Goal: Find specific page/section: Find specific page/section

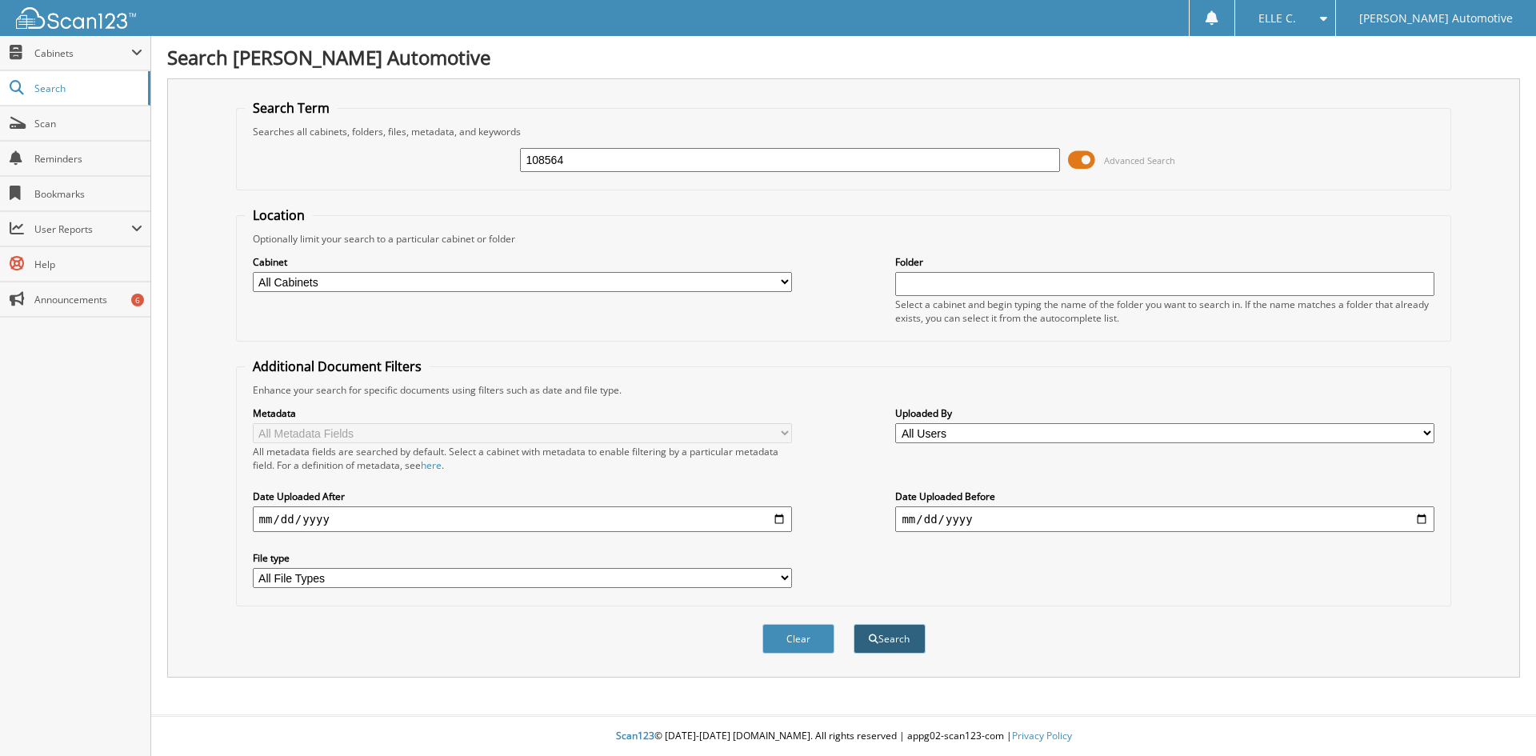
type input "108564"
click at [915, 637] on button "Search" at bounding box center [890, 639] width 72 height 30
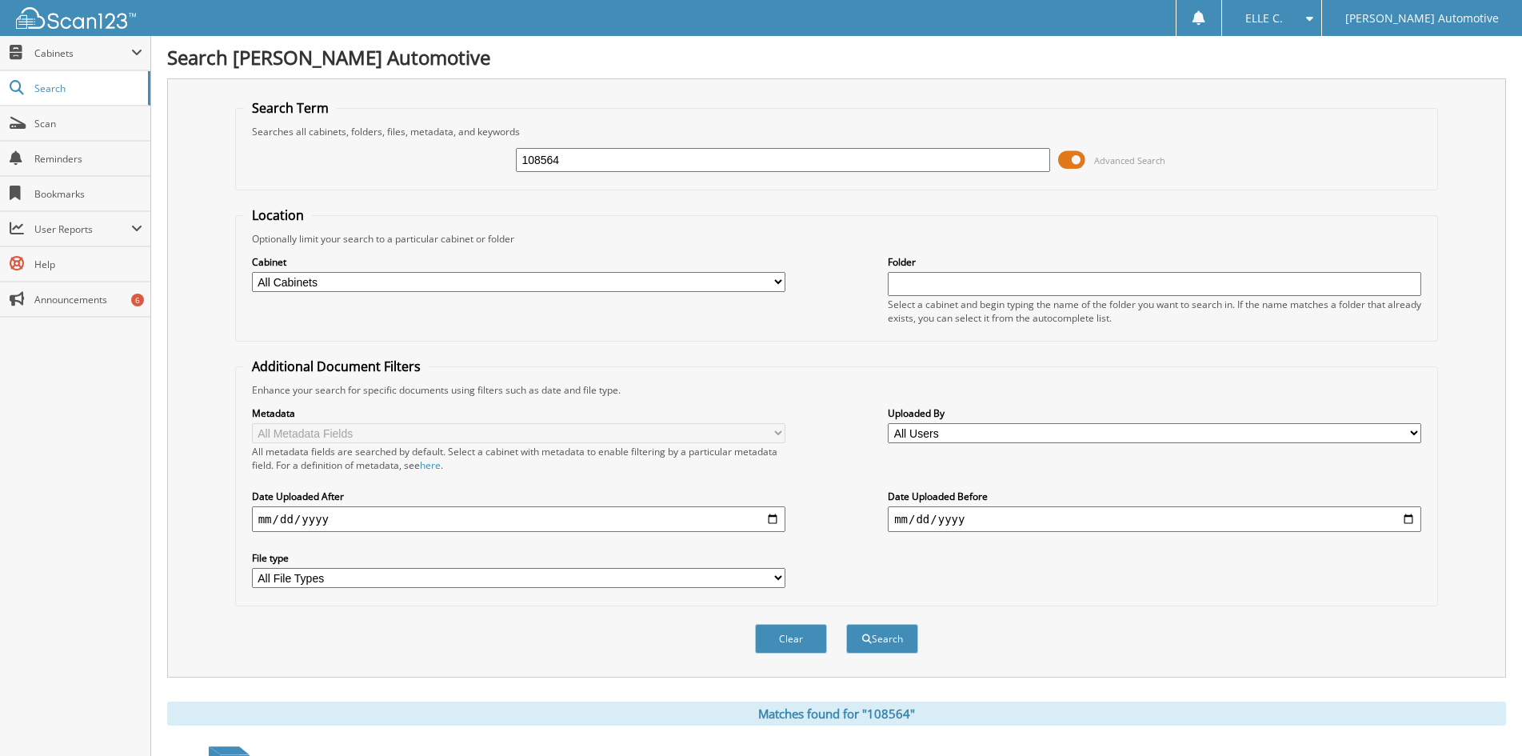
scroll to position [480, 0]
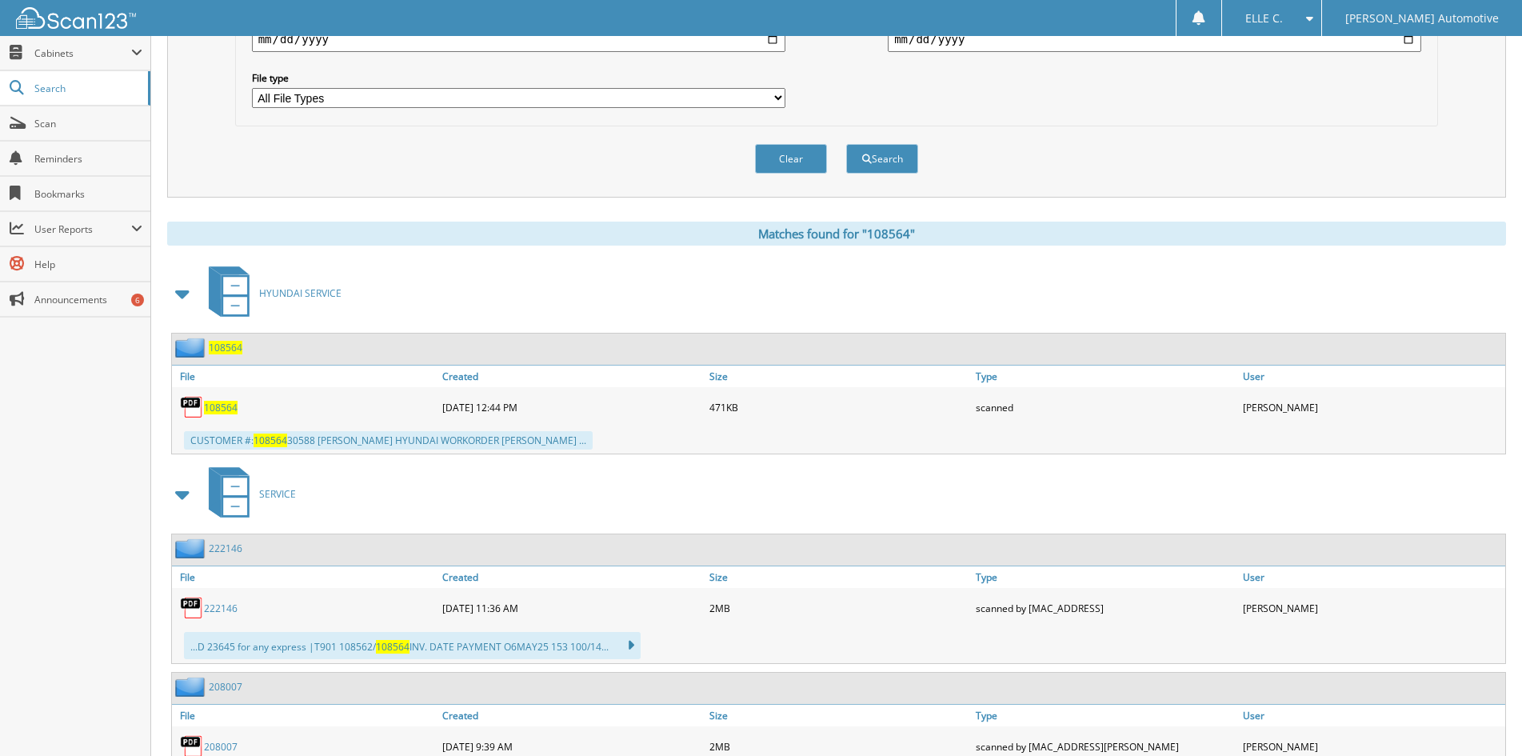
click at [220, 403] on span "108564" at bounding box center [221, 408] width 34 height 14
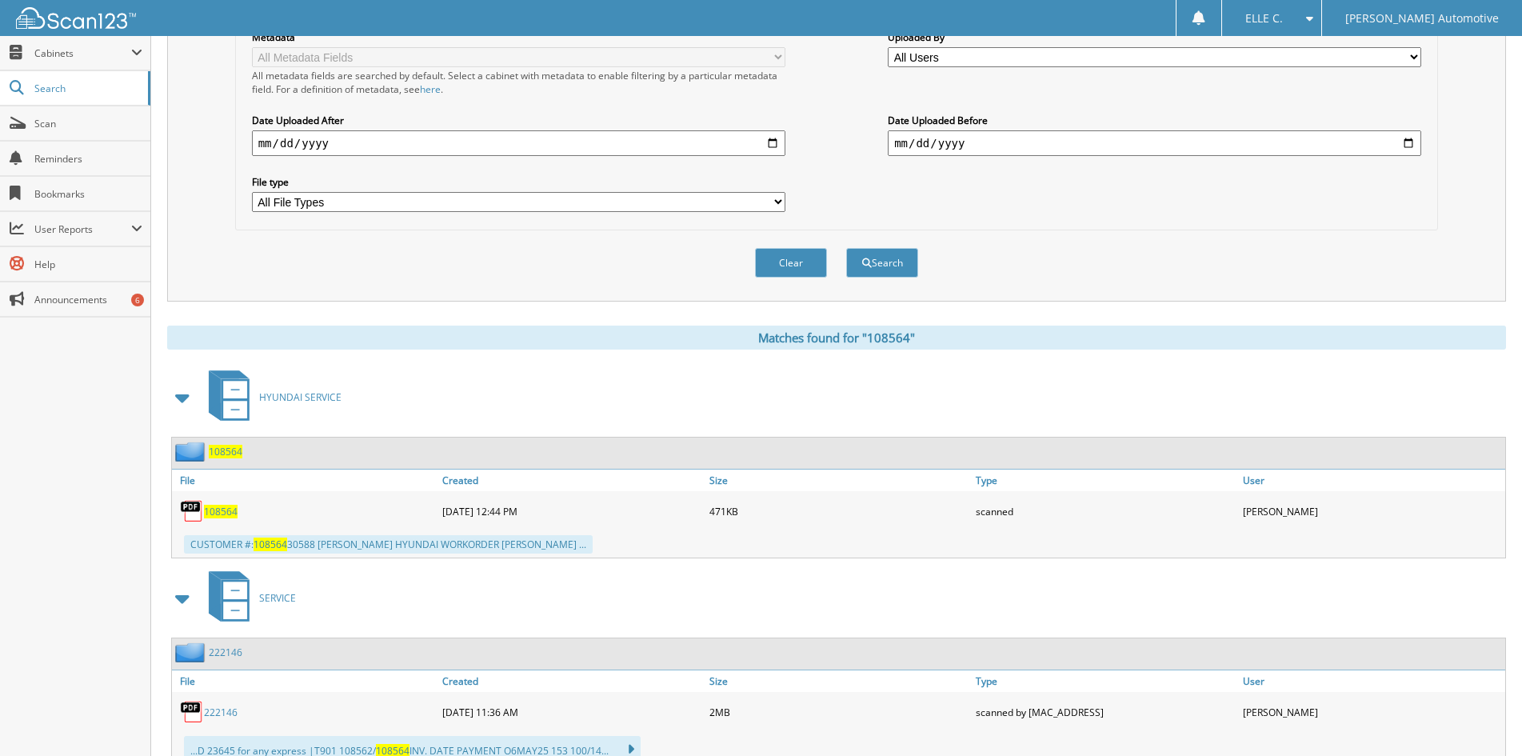
scroll to position [0, 0]
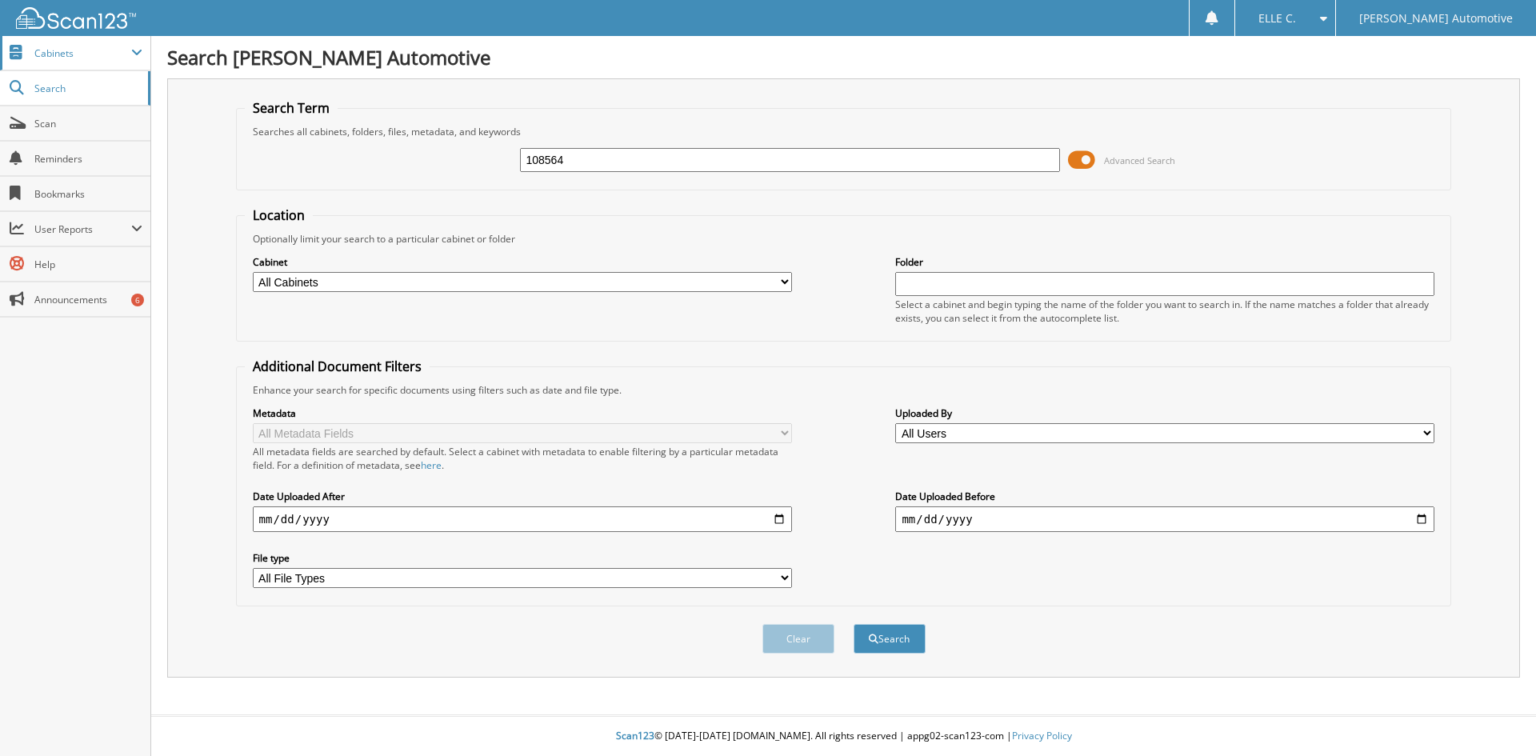
click at [42, 68] on span "Cabinets" at bounding box center [75, 53] width 150 height 34
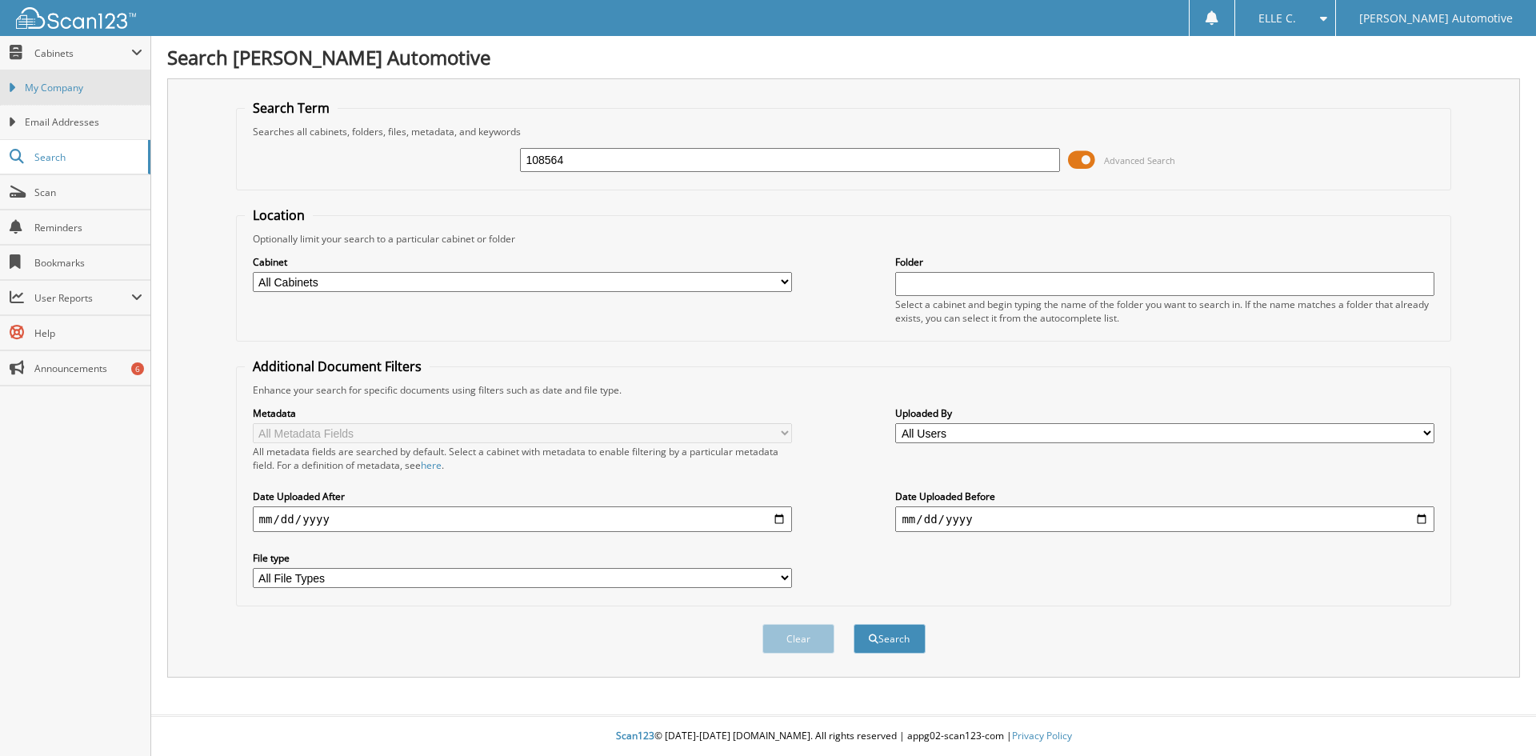
click at [63, 91] on span "My Company" at bounding box center [84, 88] width 118 height 14
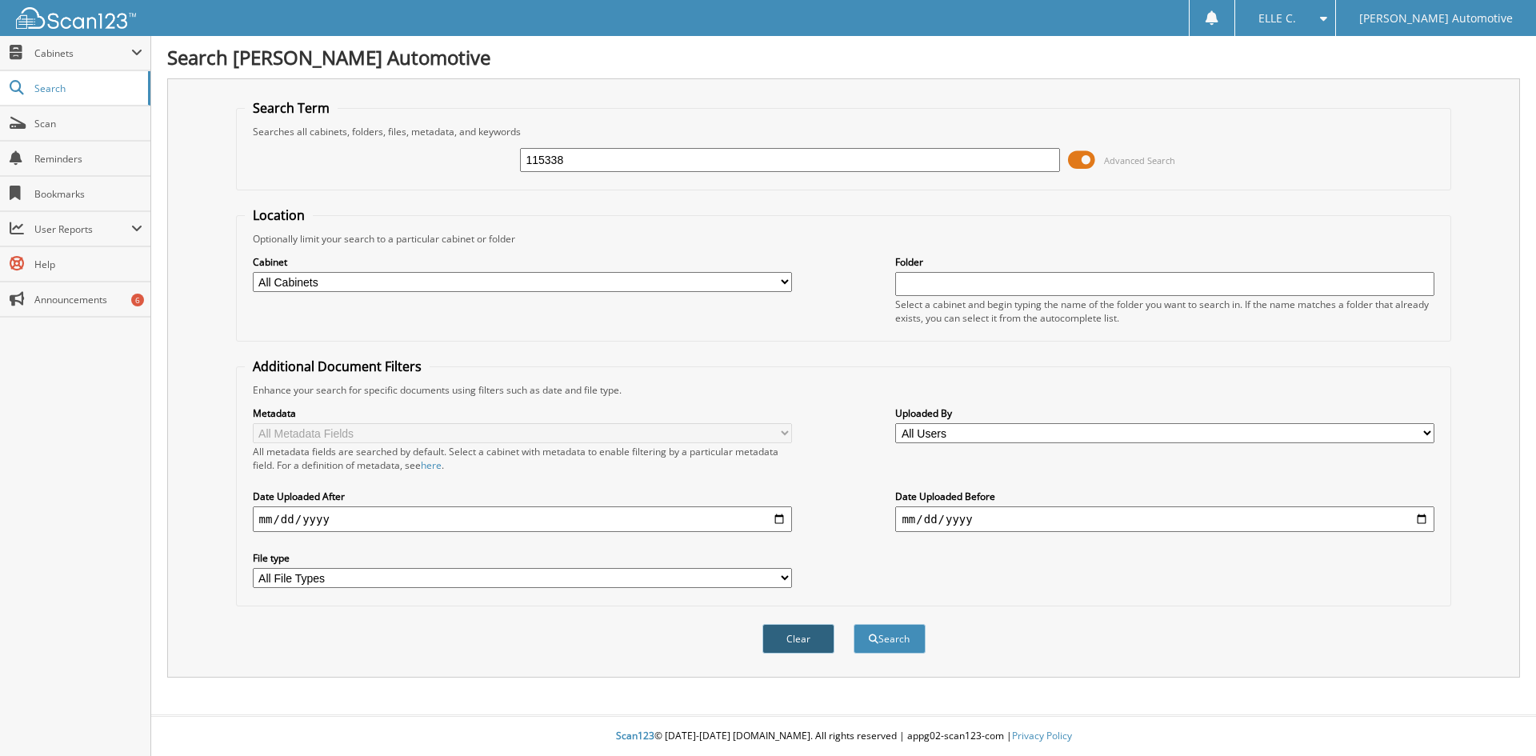
type input "115338"
click at [813, 650] on button "Clear" at bounding box center [798, 639] width 72 height 30
paste input "115338"
type input "115338"
click at [882, 636] on button "Search" at bounding box center [890, 639] width 72 height 30
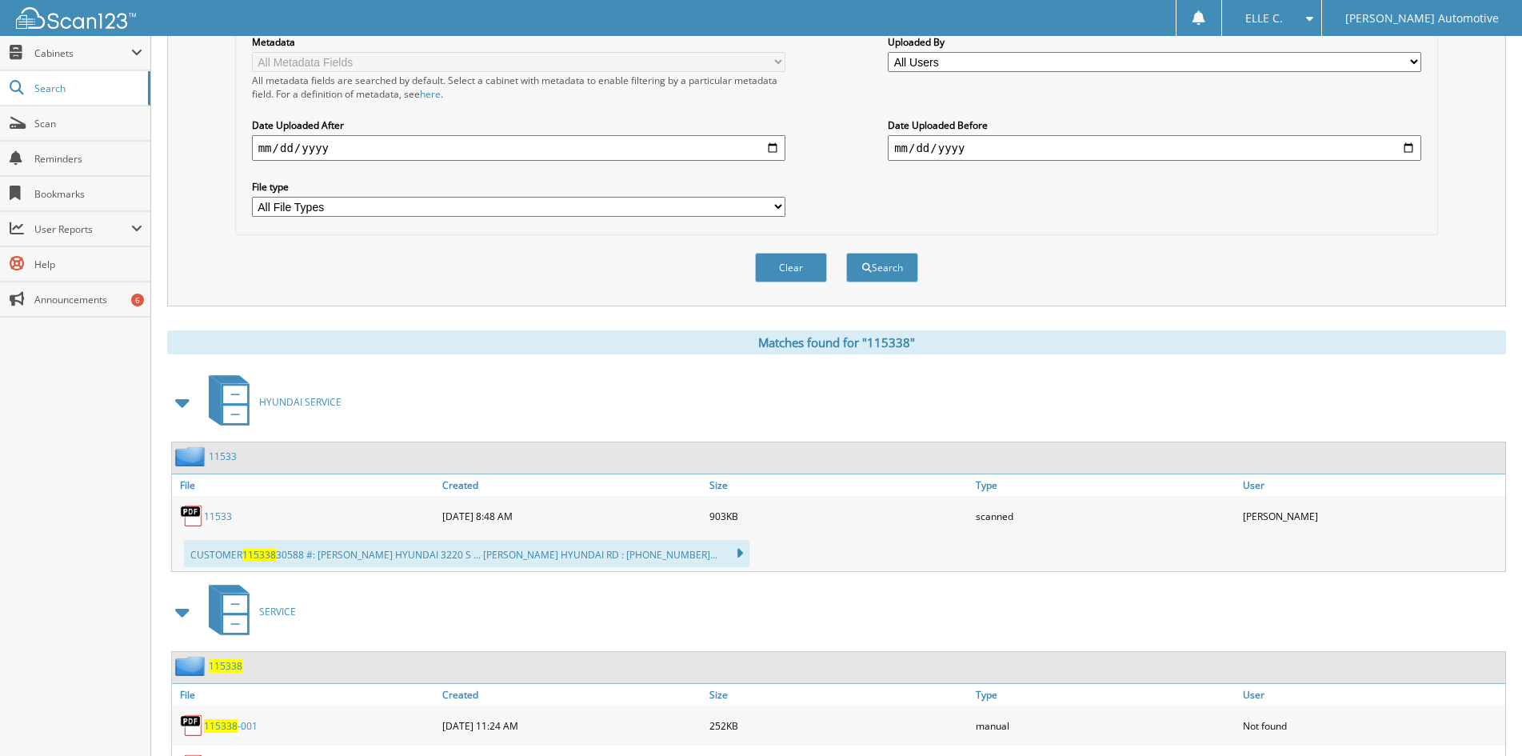
scroll to position [400, 0]
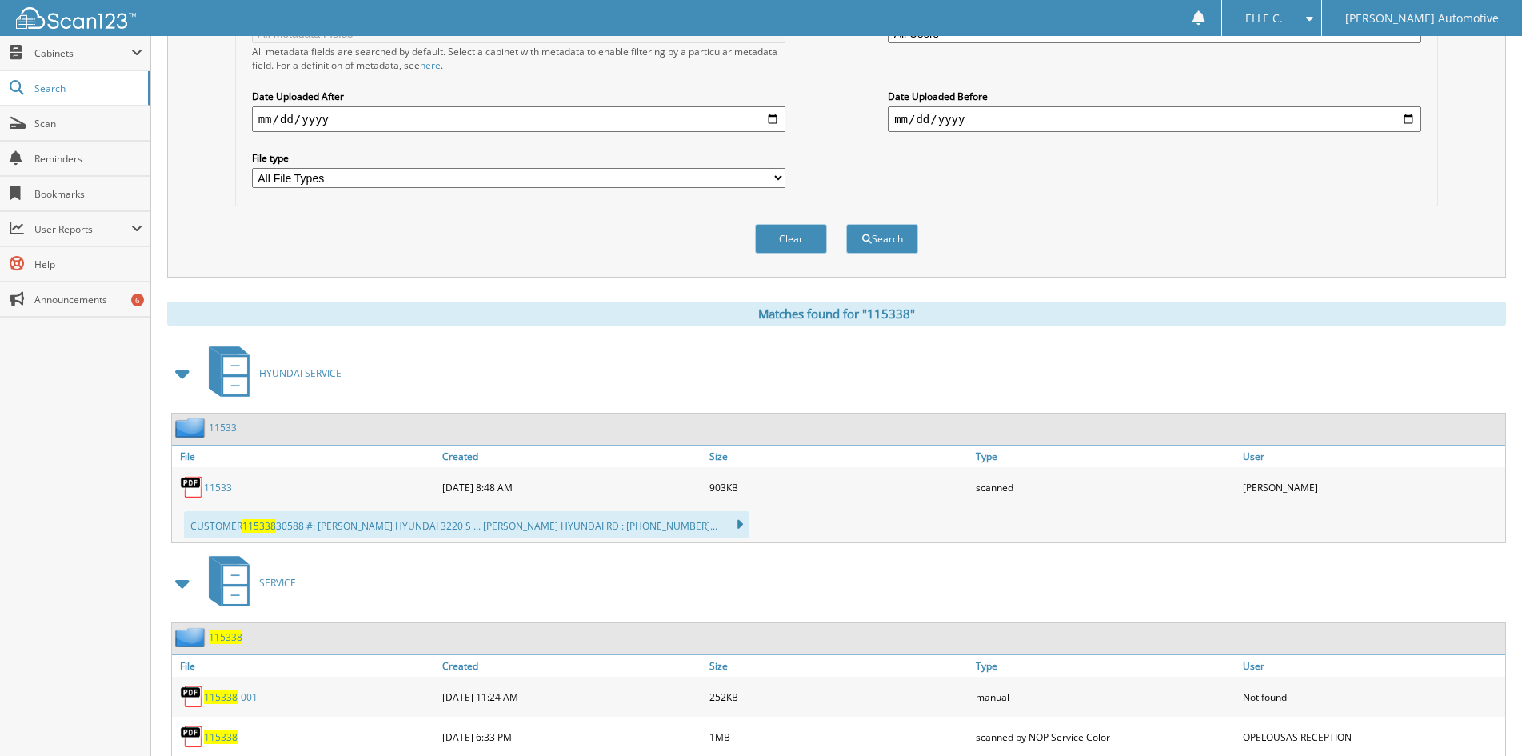
click at [211, 483] on link "11533" at bounding box center [218, 488] width 28 height 14
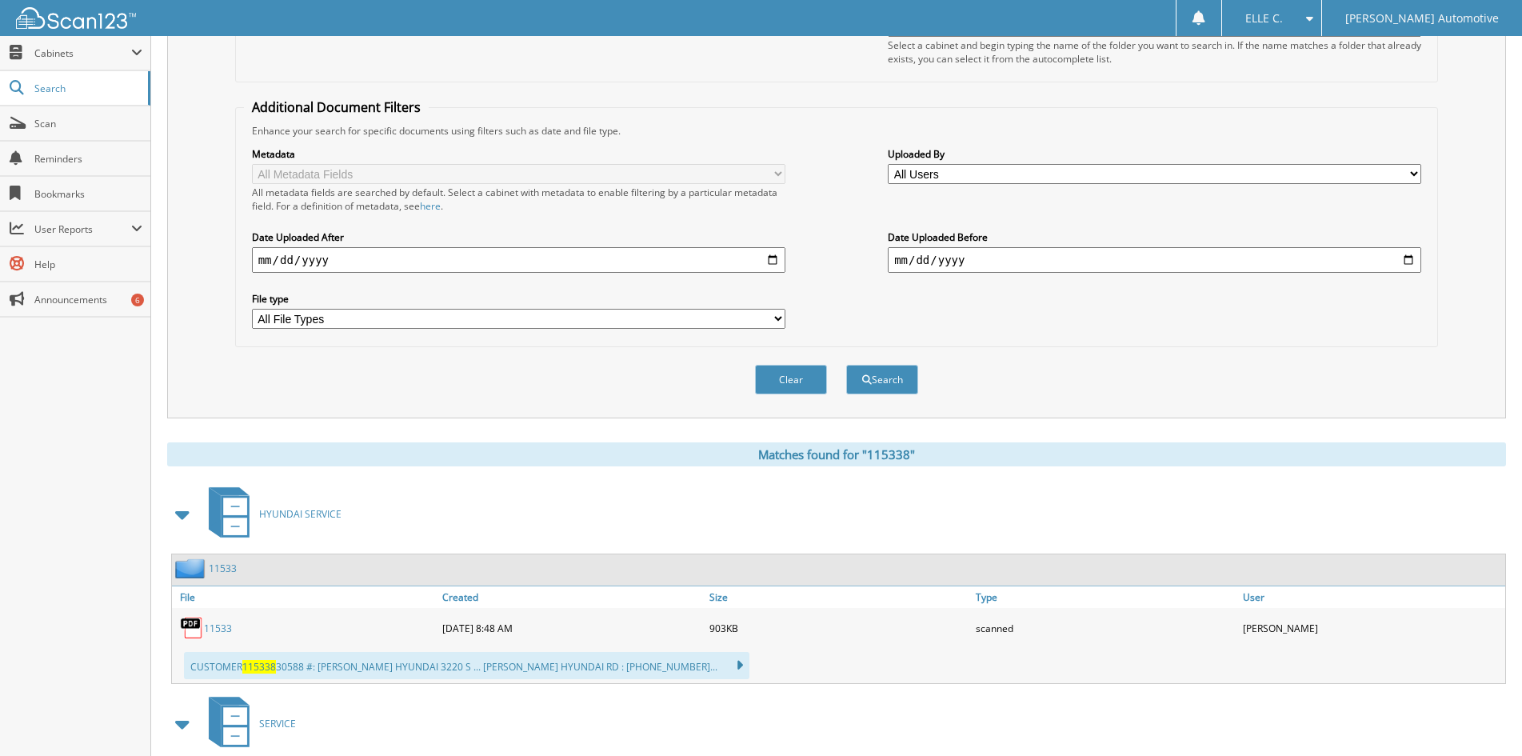
scroll to position [0, 0]
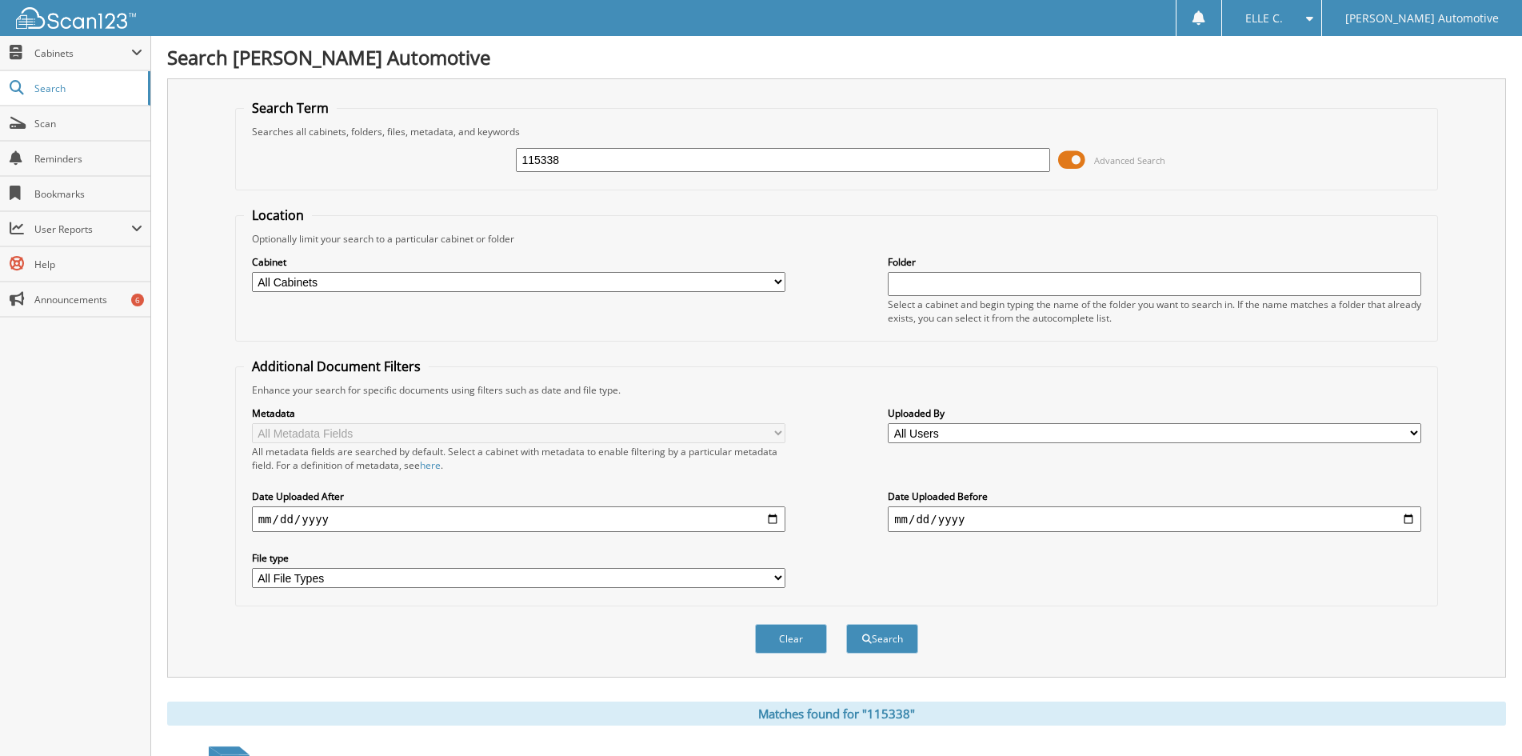
drag, startPoint x: -68, startPoint y: 142, endPoint x: -258, endPoint y: 141, distance: 189.6
click at [0, 141] on html "ELLE C. Settings Logout Giles Automotive Close Cabinets My Company Email Addres…" at bounding box center [761, 622] width 1522 height 1245
paste input "6501"
type input "116501"
click at [846, 624] on button "Search" at bounding box center [882, 639] width 72 height 30
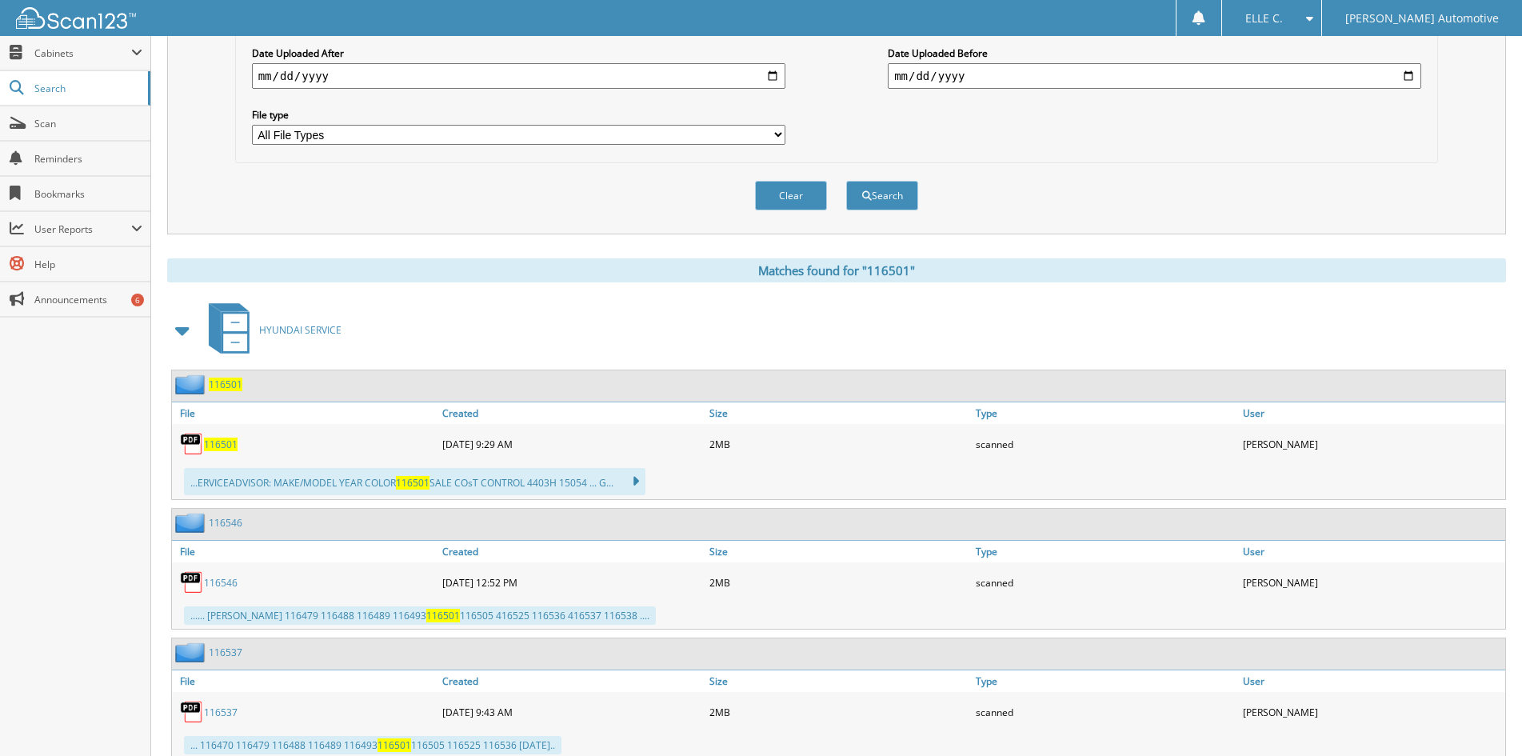
scroll to position [560, 0]
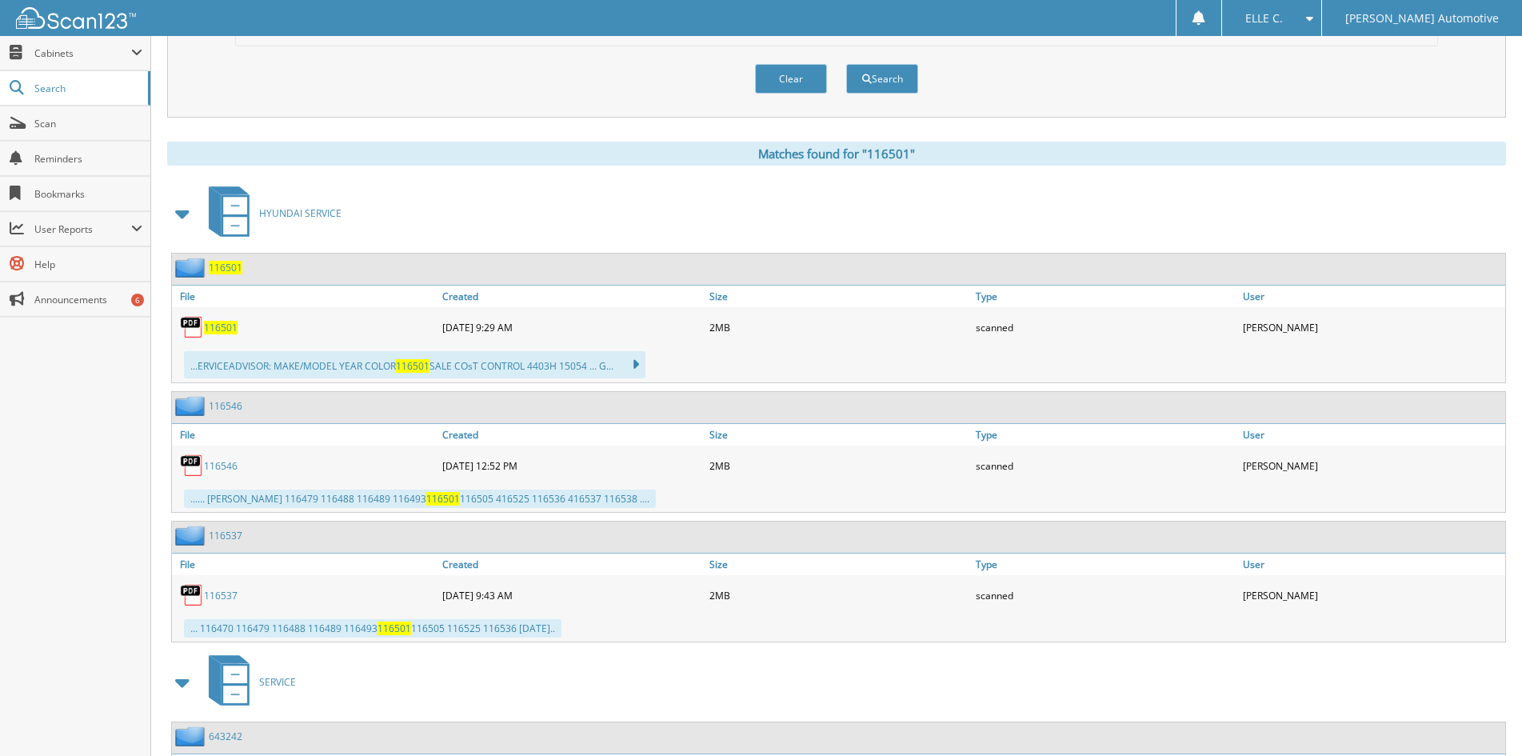
click at [226, 330] on span "116501" at bounding box center [221, 328] width 34 height 14
